Goal: Task Accomplishment & Management: Manage account settings

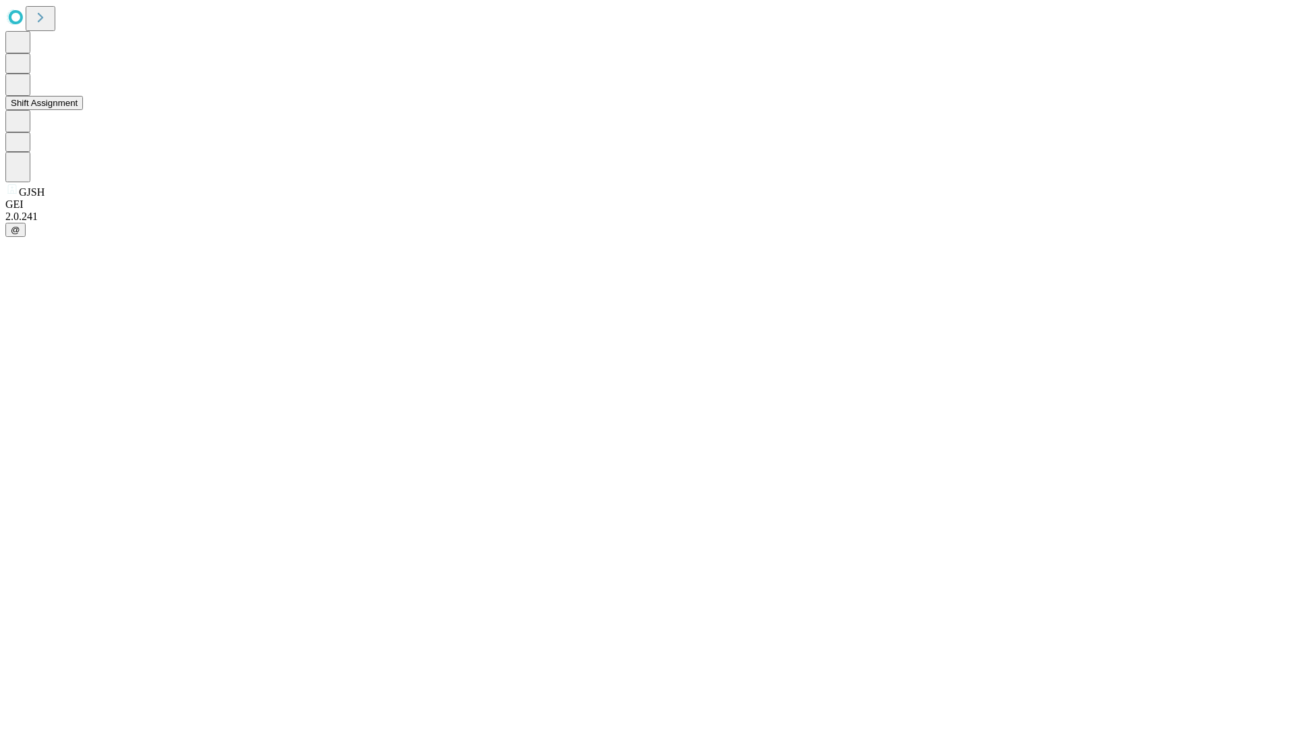
click at [83, 110] on button "Shift Assignment" at bounding box center [44, 103] width 78 height 14
